Goal: Information Seeking & Learning: Learn about a topic

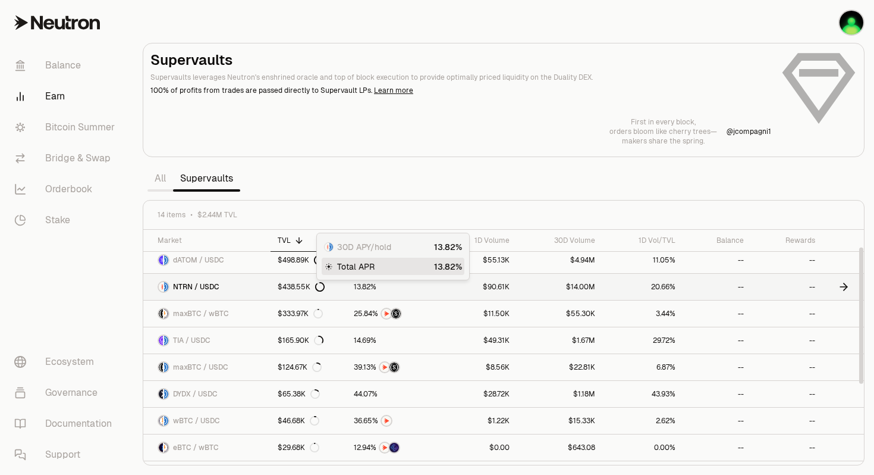
scroll to position [40, 0]
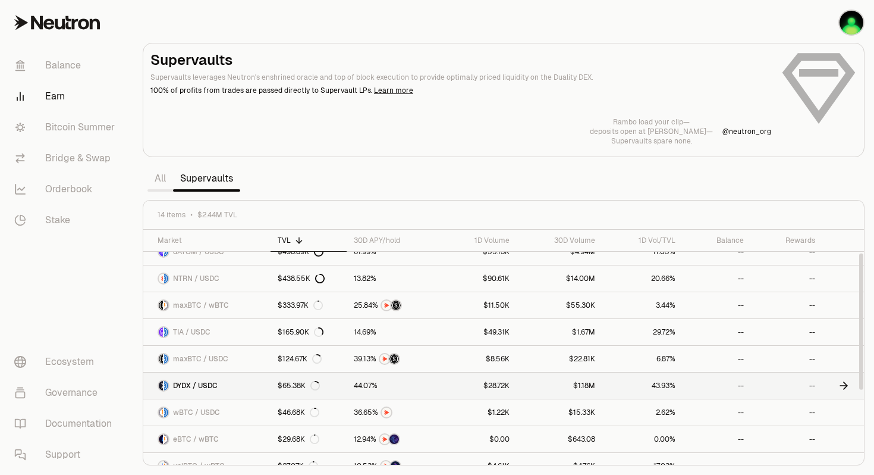
click at [368, 387] on span "7" at bounding box center [370, 385] width 4 height 9
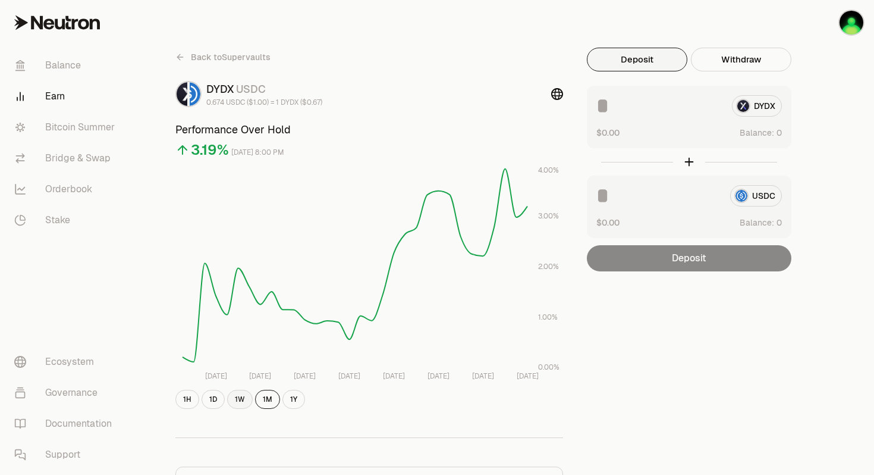
click at [240, 403] on button "1W" at bounding box center [240, 399] width 26 height 19
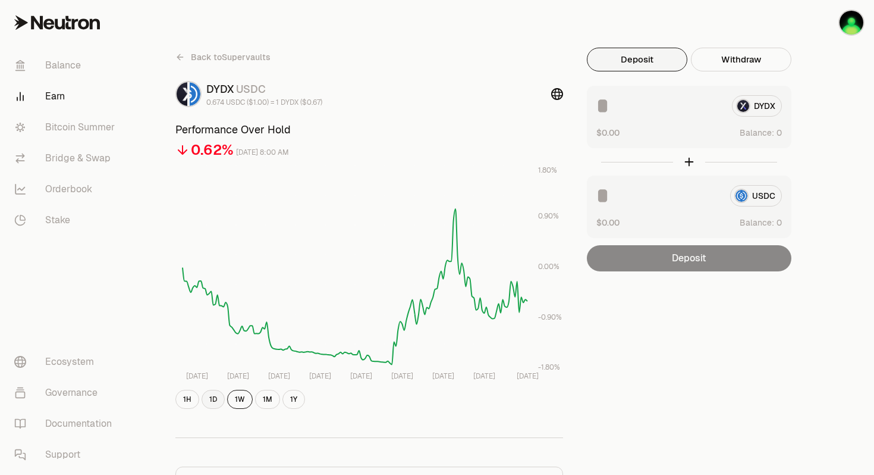
click at [210, 400] on button "1D" at bounding box center [213, 399] width 23 height 19
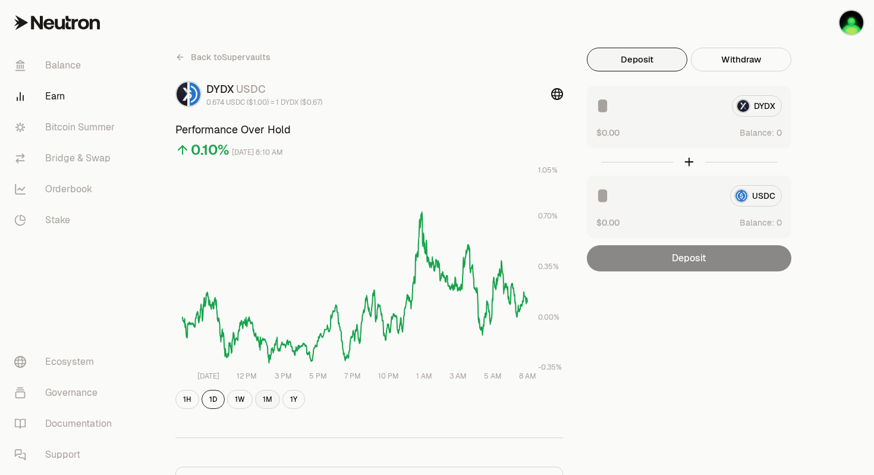
click at [267, 399] on button "1M" at bounding box center [267, 399] width 25 height 19
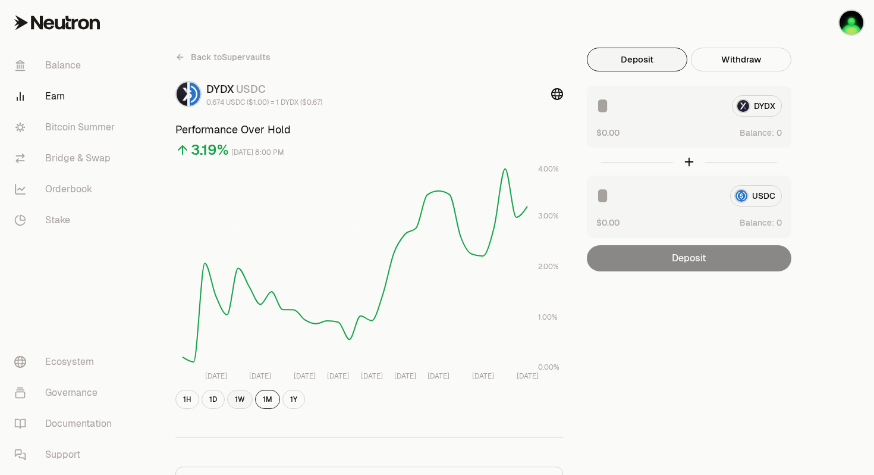
click at [241, 400] on button "1W" at bounding box center [240, 399] width 26 height 19
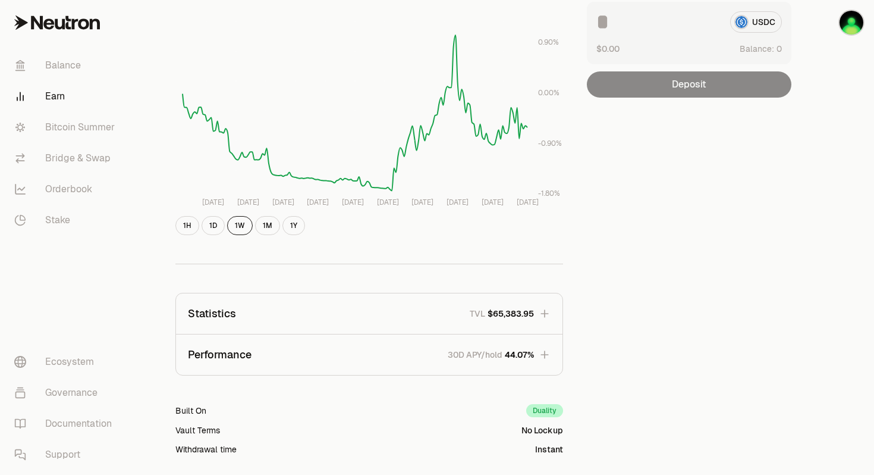
scroll to position [155, 0]
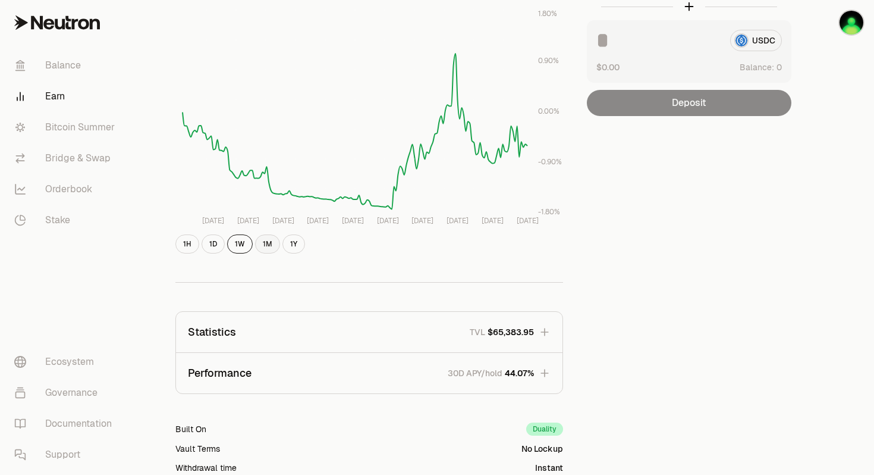
click at [269, 244] on button "1M" at bounding box center [267, 243] width 25 height 19
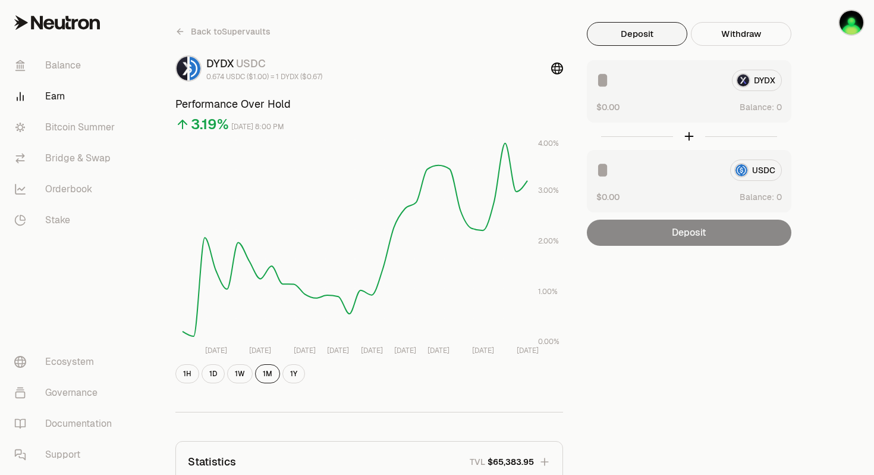
scroll to position [0, 0]
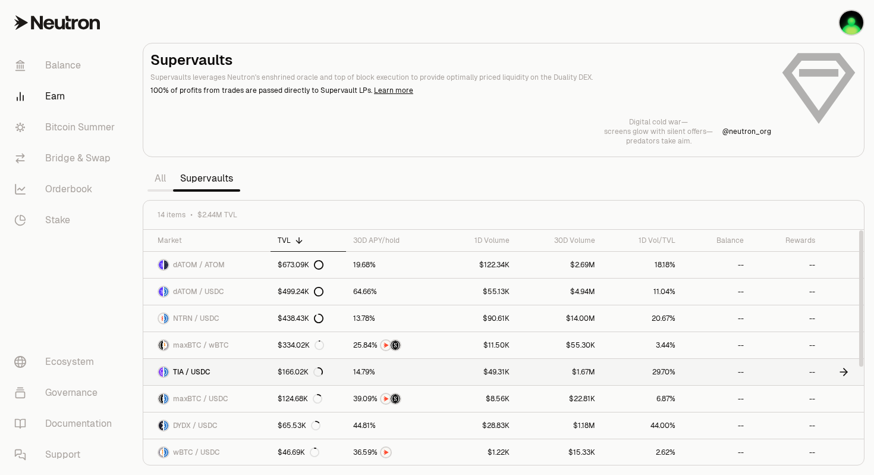
click at [287, 373] on div "$166.02K" at bounding box center [300, 372] width 45 height 10
click at [283, 322] on div "$438.43K" at bounding box center [301, 318] width 46 height 10
